Goal: Task Accomplishment & Management: Complete application form

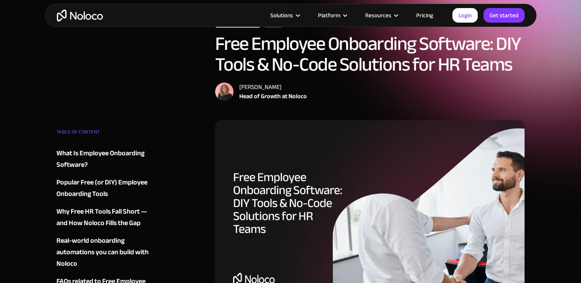
scroll to position [46, 0]
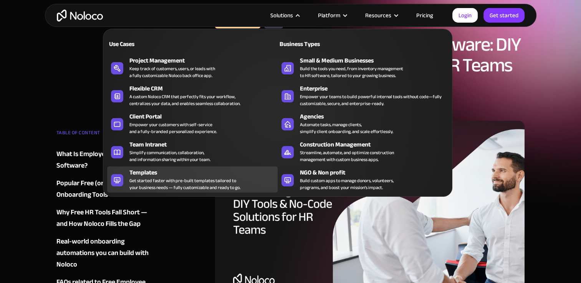
click at [188, 179] on div "Get started faster with pre-built templates tailored to your business needs — f…" at bounding box center [184, 184] width 111 height 14
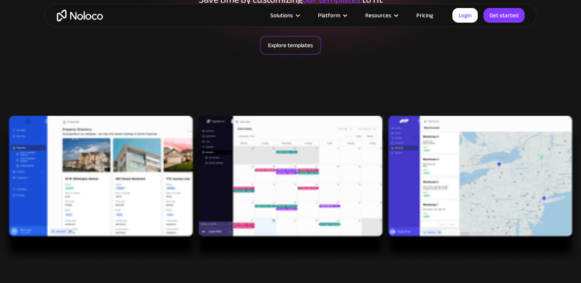
click at [288, 43] on link "Explore templates" at bounding box center [290, 45] width 61 height 18
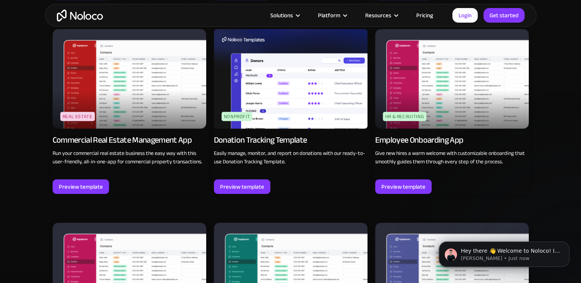
scroll to position [1790, 0]
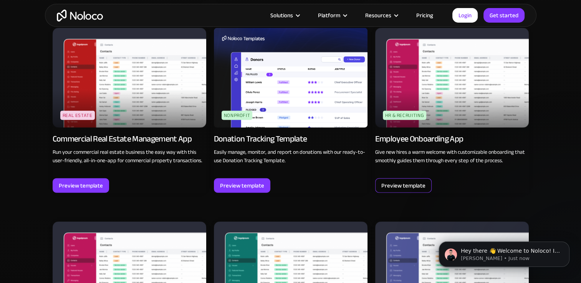
click at [391, 181] on div "Preview template" at bounding box center [403, 186] width 44 height 10
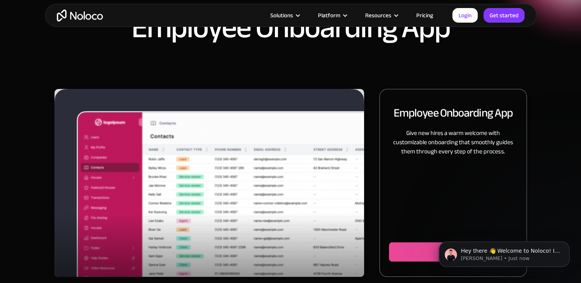
scroll to position [71, 0]
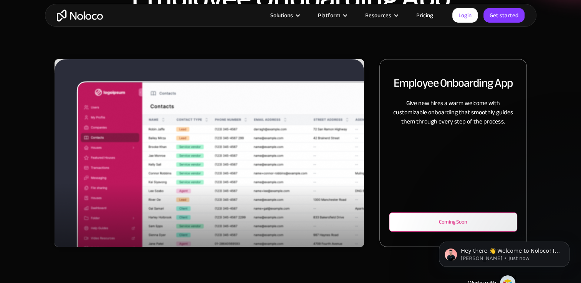
click at [425, 222] on div "Coming Soon" at bounding box center [452, 222] width 102 height 9
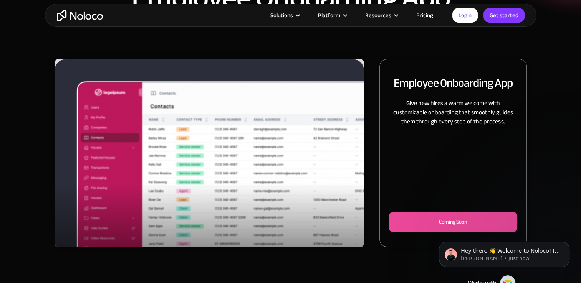
click at [421, 14] on link "Pricing" at bounding box center [424, 15] width 36 height 10
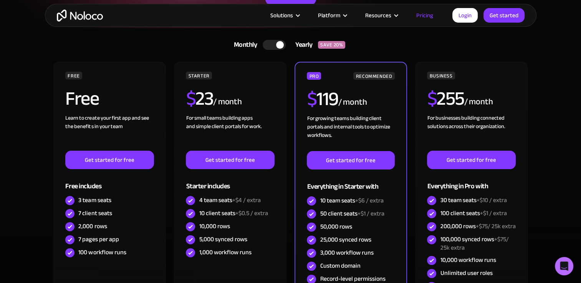
scroll to position [144, 0]
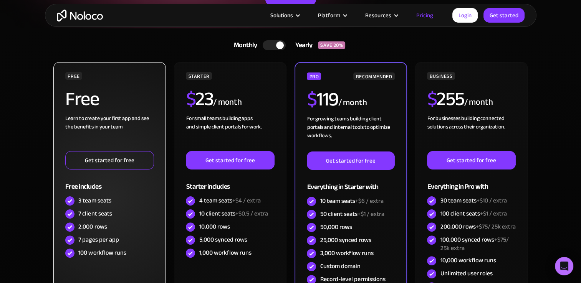
click at [110, 163] on link "Get started for free" at bounding box center [109, 160] width 88 height 18
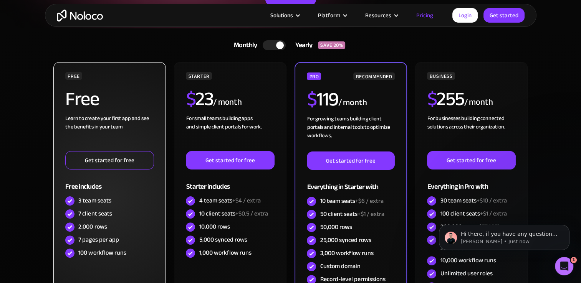
scroll to position [0, 0]
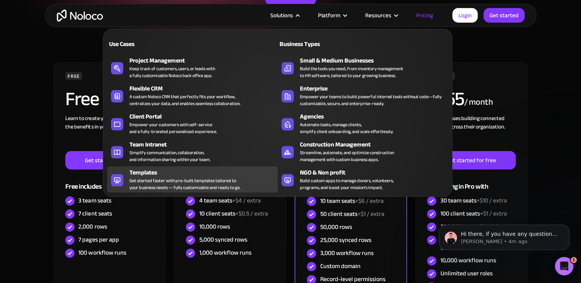
click at [151, 171] on div "Templates" at bounding box center [205, 172] width 152 height 9
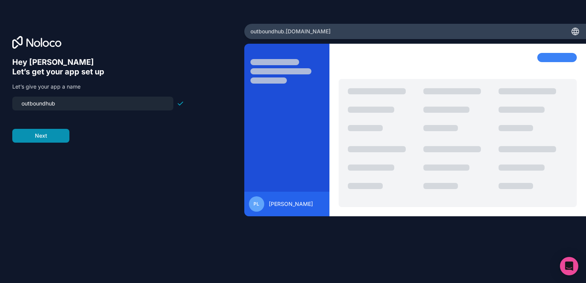
click at [49, 134] on button "Next" at bounding box center [40, 136] width 57 height 14
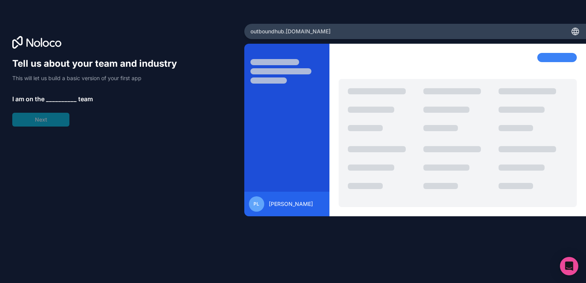
click at [49, 94] on span "__________" at bounding box center [61, 98] width 31 height 9
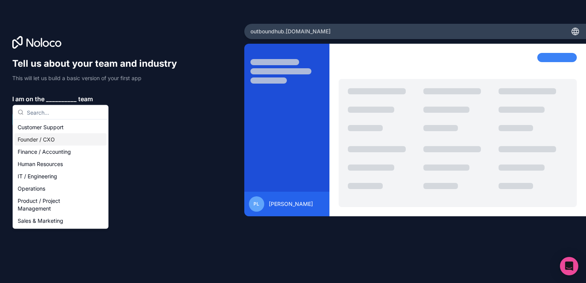
click at [50, 137] on div "Founder / CXO" at bounding box center [61, 140] width 92 height 12
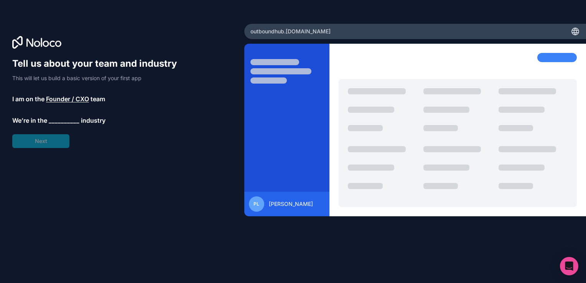
click at [54, 122] on span "__________" at bounding box center [64, 120] width 31 height 9
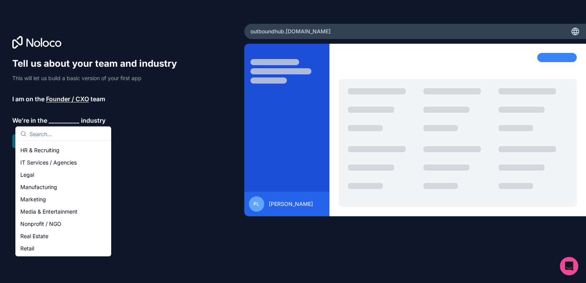
scroll to position [73, 0]
click at [63, 164] on div "IT Services / Agencies" at bounding box center [63, 161] width 92 height 12
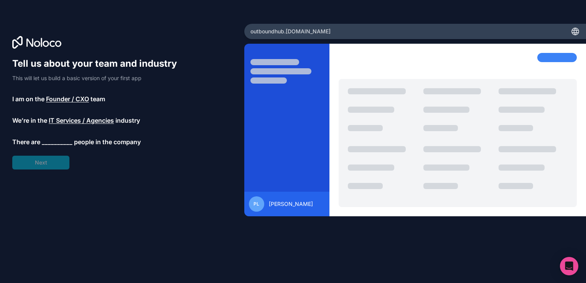
click at [42, 145] on span "__________" at bounding box center [57, 141] width 31 height 9
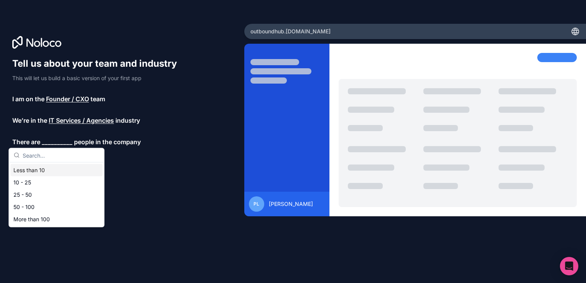
click at [47, 172] on div "Less than 10" at bounding box center [56, 170] width 92 height 12
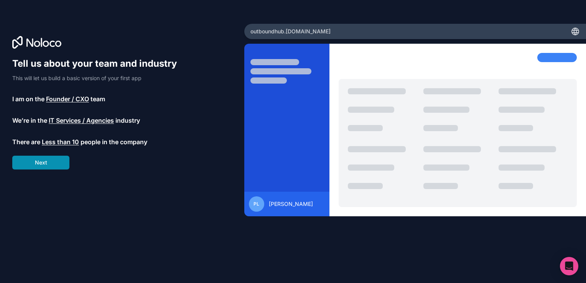
click at [43, 163] on button "Next" at bounding box center [40, 163] width 57 height 14
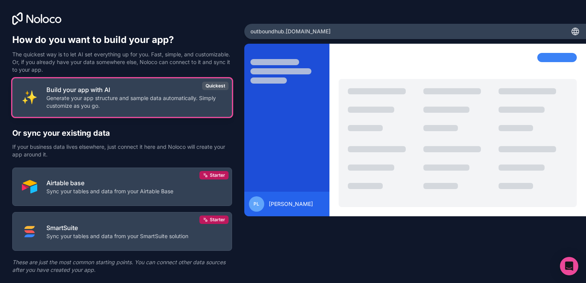
click at [94, 103] on p "Generate your app structure and sample data automatically. Simply customize as …" at bounding box center [134, 101] width 176 height 15
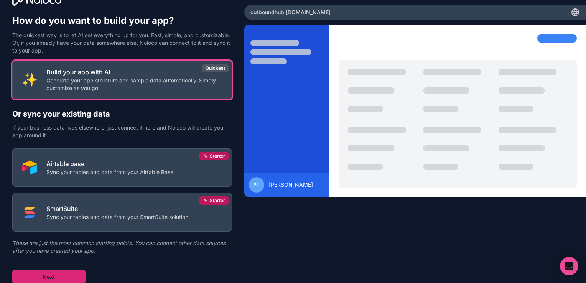
click at [53, 275] on button "Next" at bounding box center [48, 277] width 73 height 14
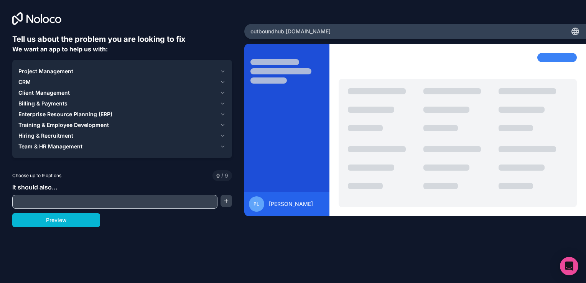
click at [165, 145] on div "Team & HR Management" at bounding box center [117, 147] width 198 height 8
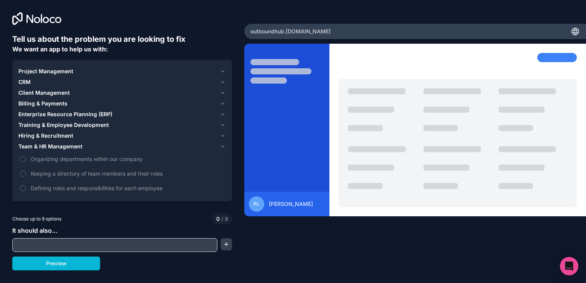
click at [91, 134] on div "Hiring & Recruitment" at bounding box center [117, 136] width 198 height 8
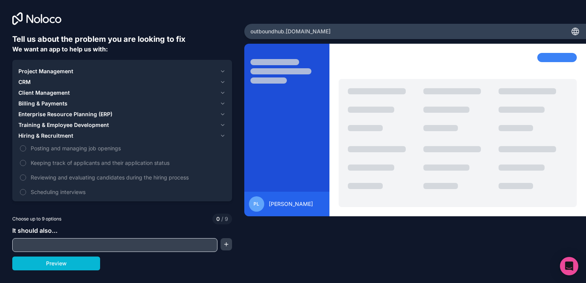
click at [95, 124] on span "Training & Employee Development" at bounding box center [63, 125] width 91 height 8
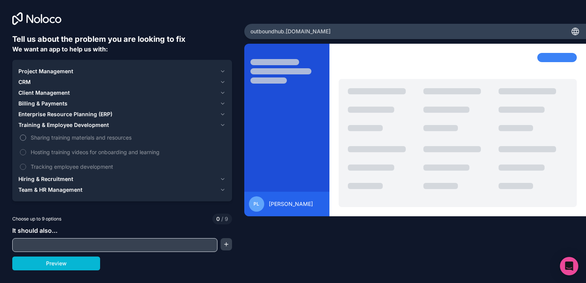
click at [92, 135] on span "Sharing training materials and resources" at bounding box center [128, 138] width 194 height 8
click at [26, 135] on button "Sharing training materials and resources" at bounding box center [23, 138] width 6 height 6
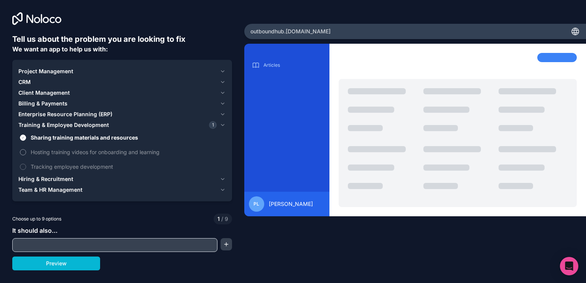
click at [96, 153] on span "Hosting training videos for onboarding and learning" at bounding box center [128, 152] width 194 height 8
click at [26, 153] on button "Hosting training videos for onboarding and learning" at bounding box center [23, 152] width 6 height 6
click at [98, 167] on span "Tracking employee development" at bounding box center [128, 167] width 194 height 8
click at [26, 167] on button "Tracking employee development" at bounding box center [23, 167] width 6 height 6
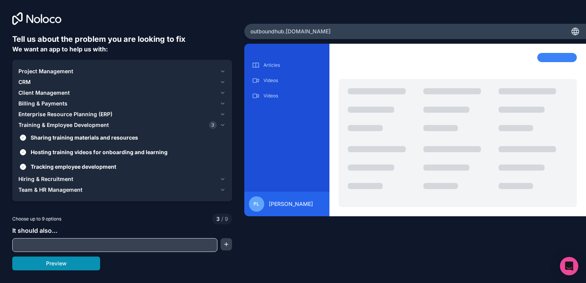
click at [69, 264] on button "Preview" at bounding box center [56, 264] width 88 height 14
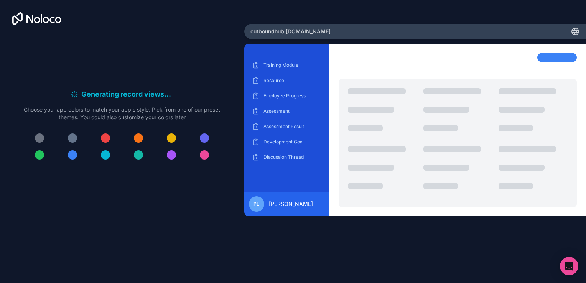
click at [72, 159] on div at bounding box center [72, 154] width 9 height 9
click at [75, 157] on div at bounding box center [72, 154] width 9 height 9
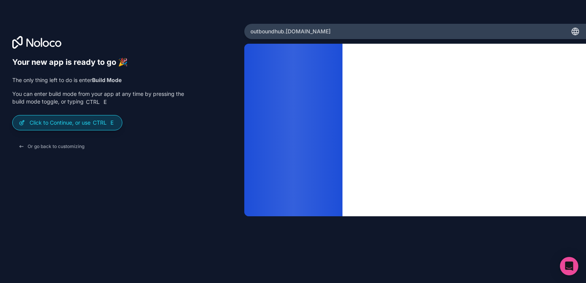
click at [67, 120] on p "Click to Continue, or use Ctrl E" at bounding box center [73, 123] width 86 height 8
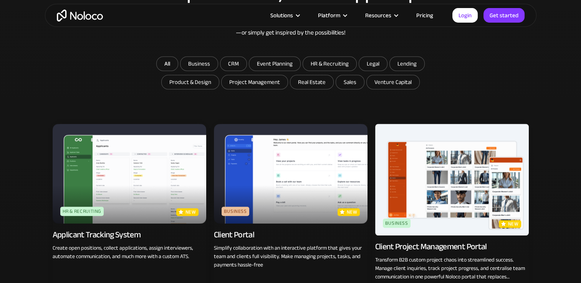
scroll to position [442, 0]
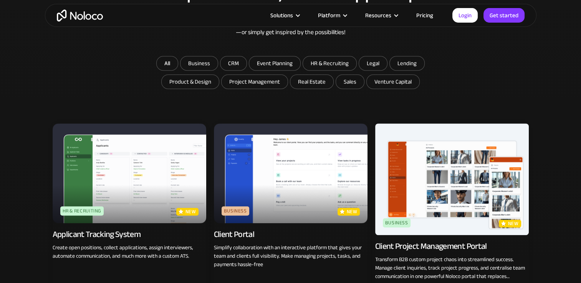
click at [263, 182] on img at bounding box center [290, 174] width 153 height 100
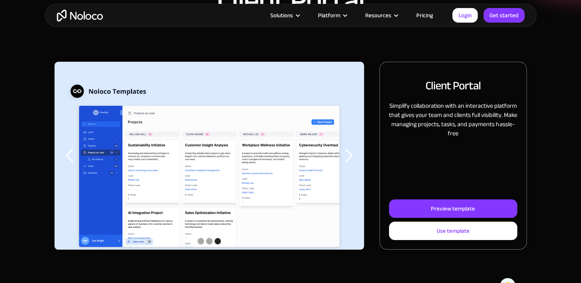
scroll to position [68, 0]
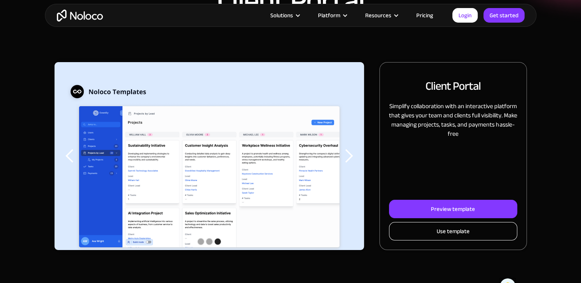
click at [437, 224] on link "Use template" at bounding box center [453, 231] width 128 height 18
